Goal: Navigation & Orientation: Find specific page/section

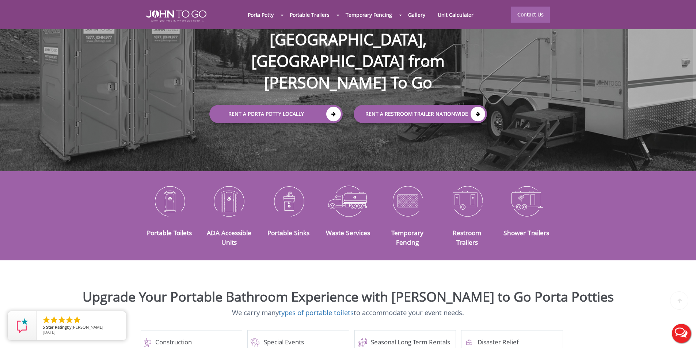
scroll to position [110, 0]
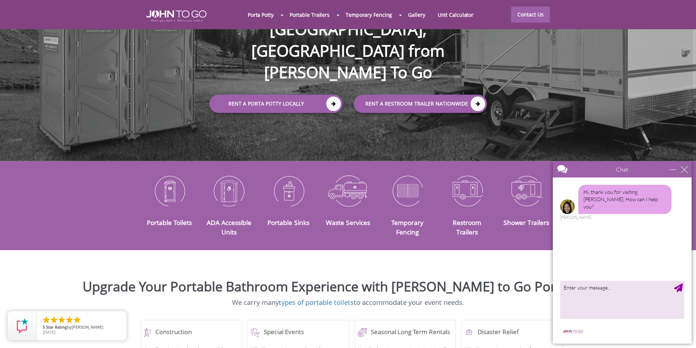
click at [684, 171] on div "close" at bounding box center [683, 169] width 7 height 7
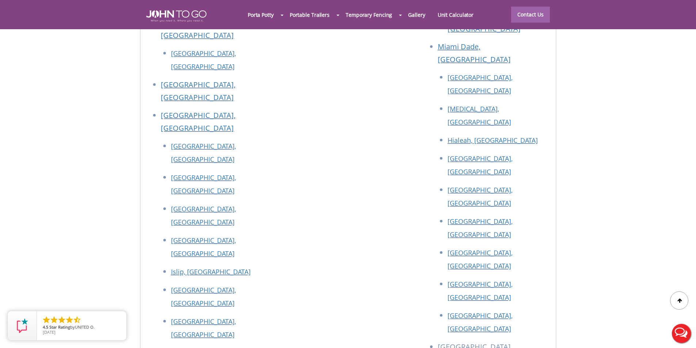
scroll to position [3297, 0]
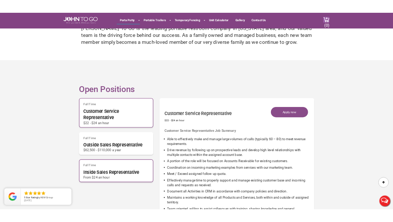
scroll to position [365, 0]
